Goal: Information Seeking & Learning: Learn about a topic

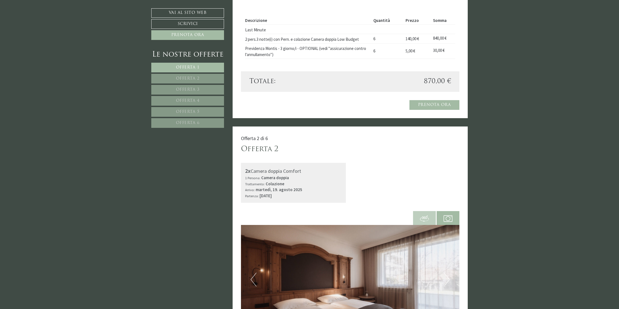
scroll to position [607, 0]
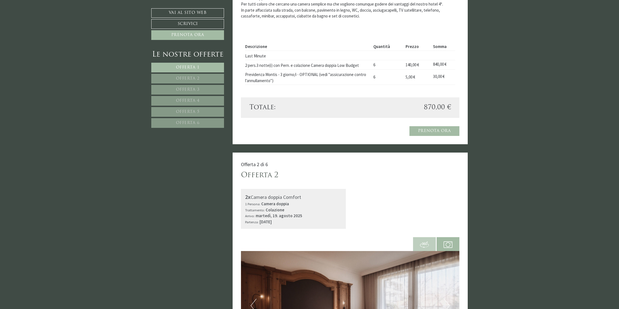
click at [186, 78] on span "Offerta 2" at bounding box center [188, 79] width 24 height 4
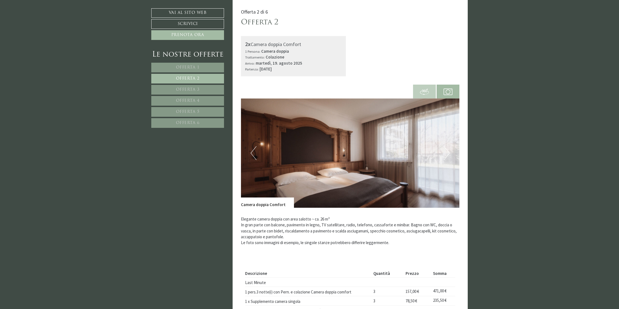
click at [191, 92] on span "Offerta 3" at bounding box center [188, 90] width 24 height 4
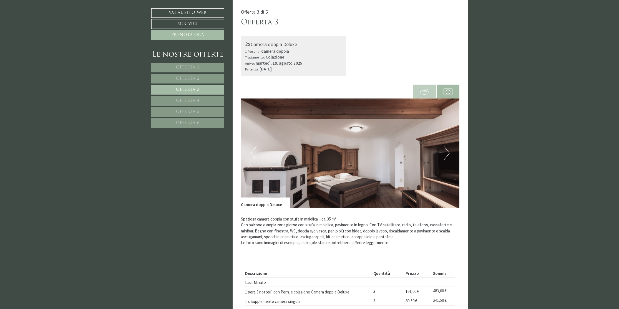
click at [191, 100] on span "Offerta 4" at bounding box center [188, 101] width 24 height 4
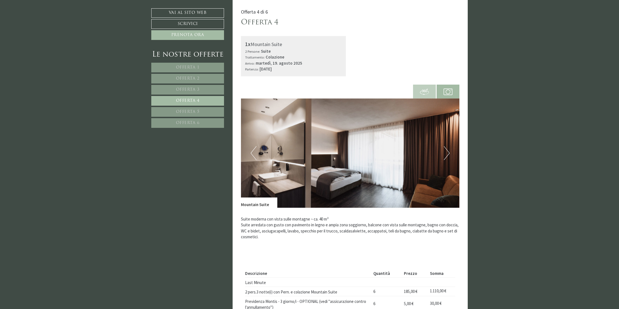
click at [191, 112] on span "Offerta 5" at bounding box center [188, 112] width 24 height 4
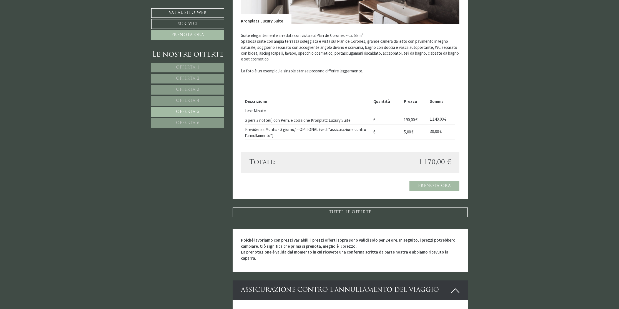
scroll to position [584, 0]
click at [186, 124] on span "Offerta 6" at bounding box center [188, 123] width 24 height 4
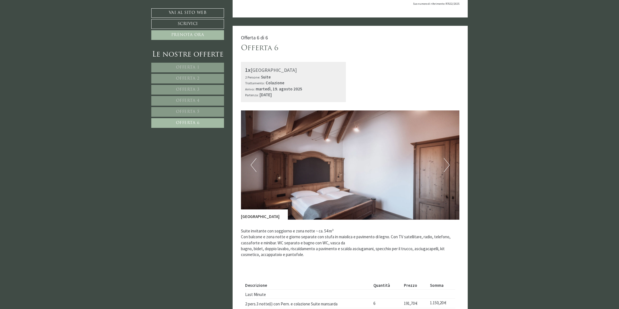
scroll to position [0, 0]
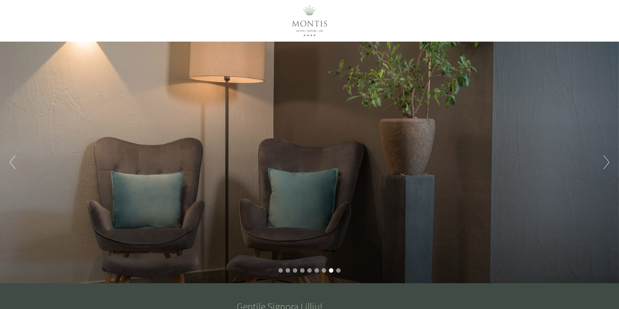
drag, startPoint x: 409, startPoint y: 125, endPoint x: 526, endPoint y: 140, distance: 118.1
click at [415, 125] on div "Previous Next 1 2 3 4 5 6 7 8 9" at bounding box center [309, 163] width 619 height 242
click at [609, 165] on button "Next" at bounding box center [606, 162] width 6 height 14
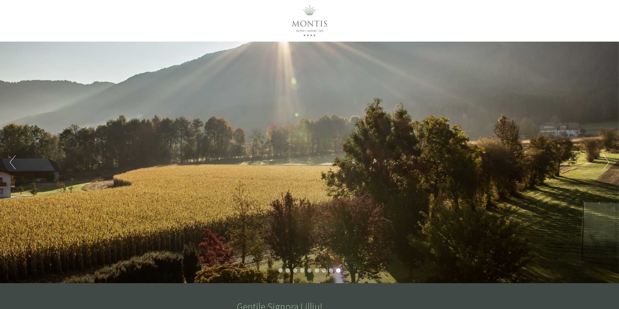
click at [605, 164] on button "Next" at bounding box center [606, 162] width 6 height 14
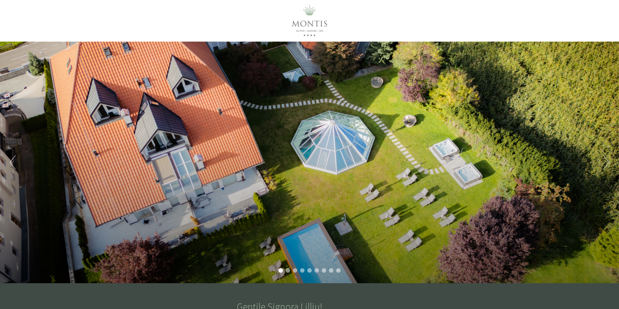
click at [605, 164] on button "Next" at bounding box center [606, 162] width 6 height 14
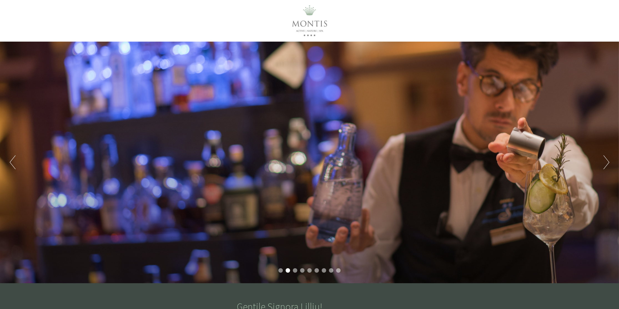
click at [605, 164] on button "Next" at bounding box center [606, 162] width 6 height 14
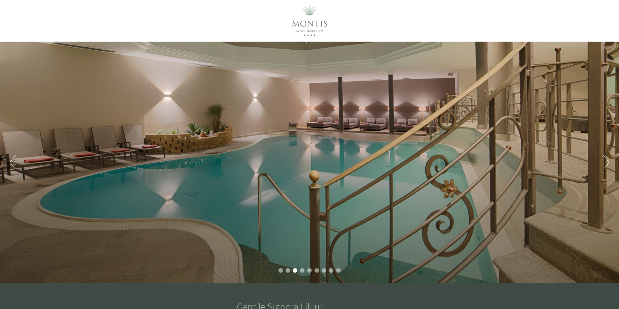
click at [605, 164] on button "Next" at bounding box center [606, 162] width 6 height 14
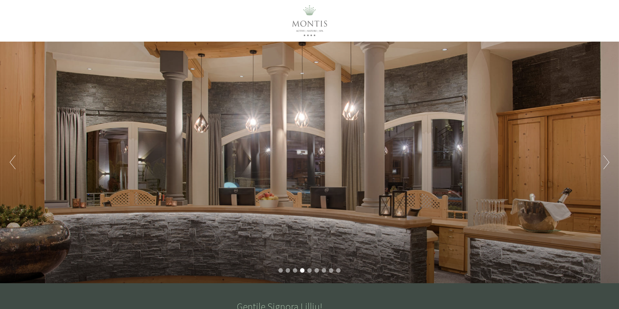
click at [605, 164] on button "Next" at bounding box center [606, 162] width 6 height 14
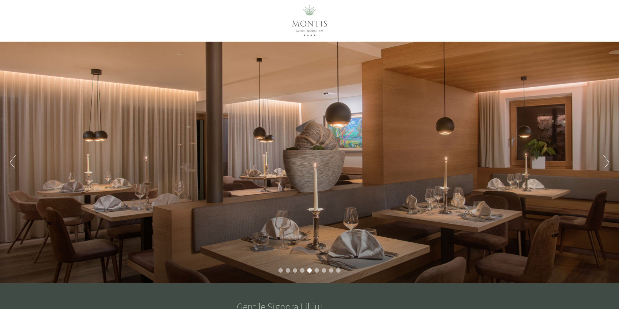
click at [605, 164] on button "Next" at bounding box center [606, 162] width 6 height 14
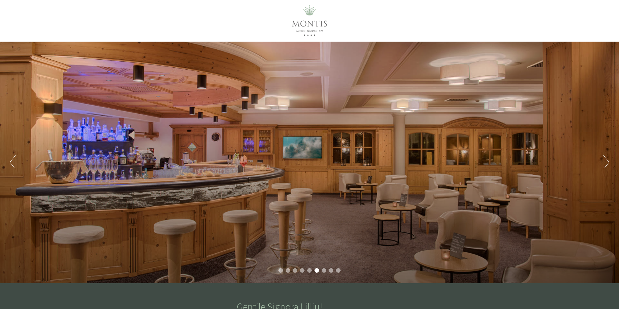
click at [605, 164] on button "Next" at bounding box center [606, 162] width 6 height 14
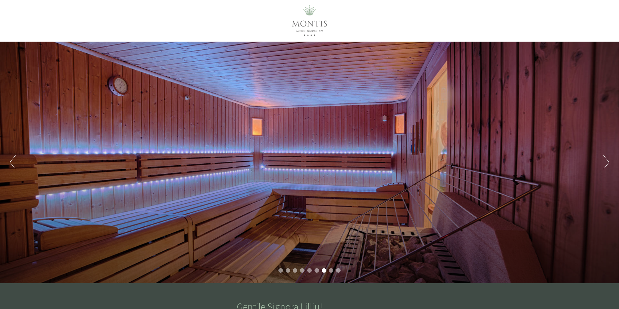
click at [605, 164] on button "Next" at bounding box center [606, 162] width 6 height 14
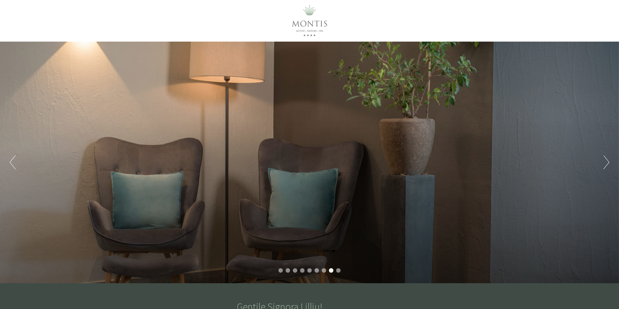
click at [605, 164] on button "Next" at bounding box center [606, 162] width 6 height 14
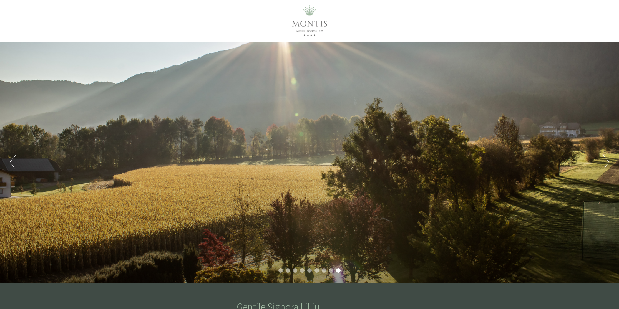
click at [605, 164] on button "Next" at bounding box center [606, 162] width 6 height 14
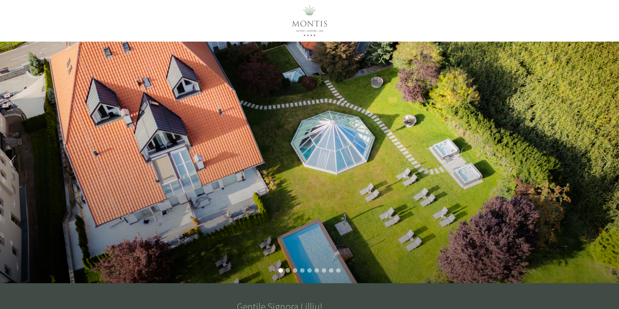
click at [605, 164] on button "Next" at bounding box center [606, 162] width 6 height 14
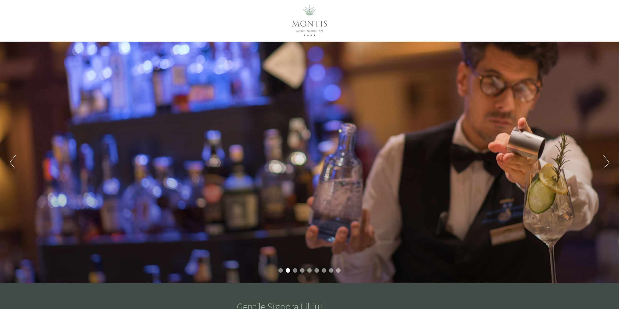
click at [605, 164] on button "Next" at bounding box center [606, 162] width 6 height 14
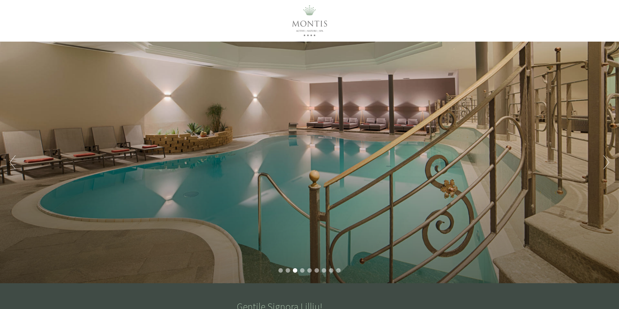
click at [605, 164] on button "Next" at bounding box center [606, 162] width 6 height 14
